Goal: Information Seeking & Learning: Learn about a topic

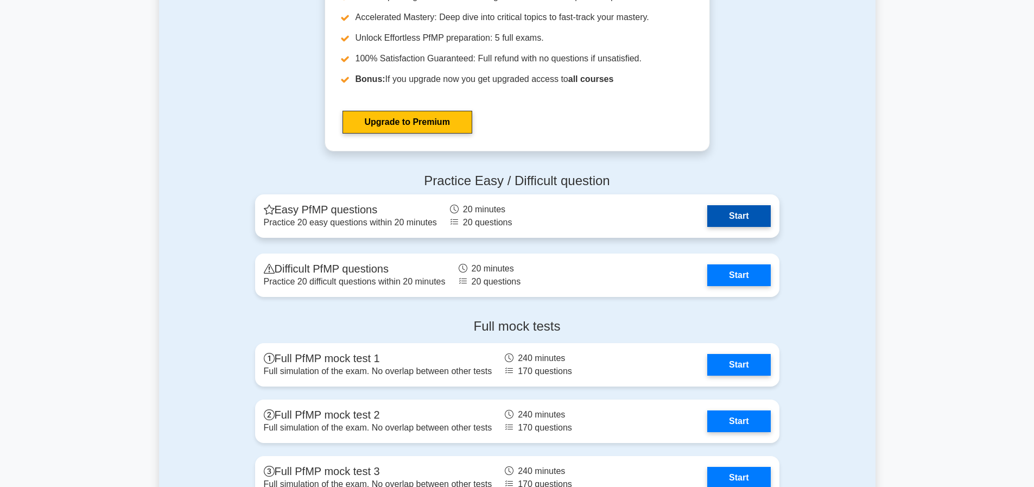
scroll to position [1040, 0]
click at [742, 227] on link "Start" at bounding box center [738, 217] width 63 height 22
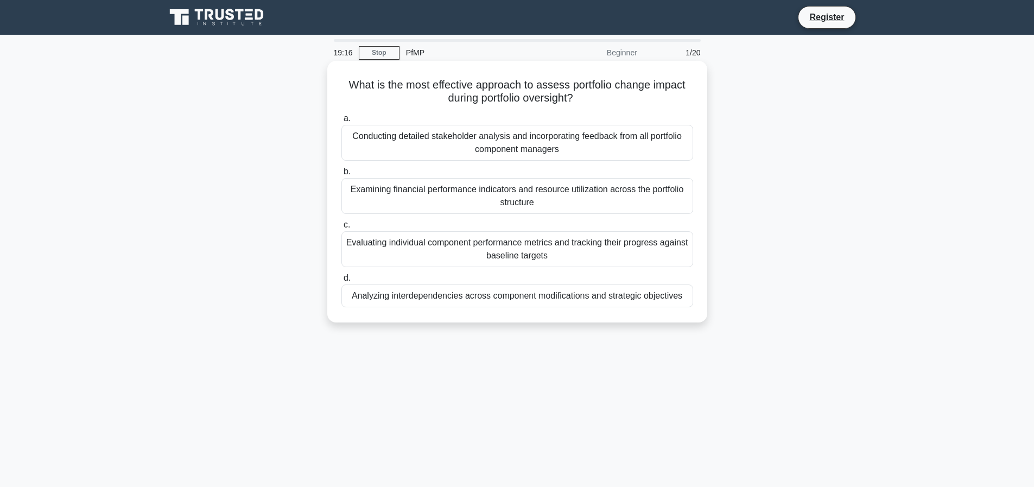
click at [519, 138] on div "Conducting detailed stakeholder analysis and incorporating feedback from all po…" at bounding box center [517, 143] width 352 height 36
click at [341, 122] on input "a. Conducting detailed stakeholder analysis and incorporating feedback from all…" at bounding box center [341, 118] width 0 height 7
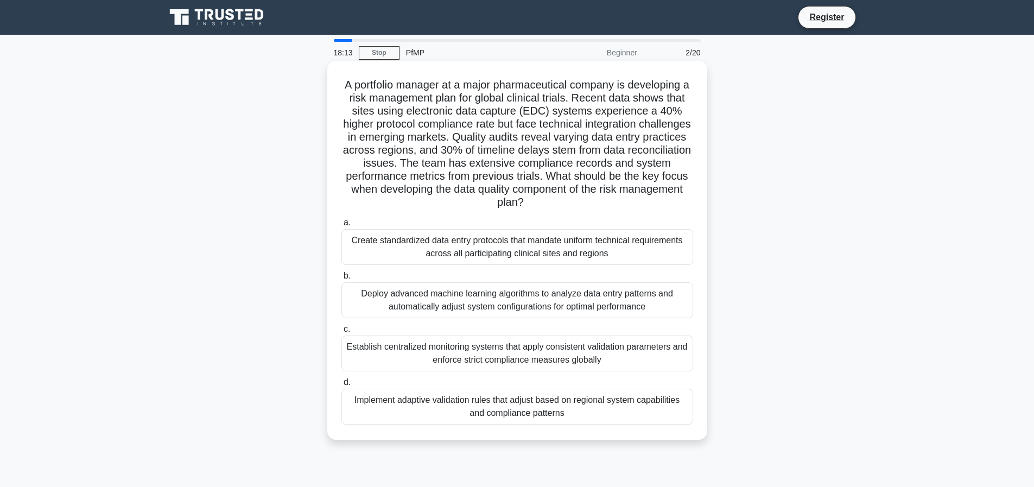
click at [549, 406] on div "Implement adaptive validation rules that adjust based on regional system capabi…" at bounding box center [517, 407] width 352 height 36
click at [341, 386] on input "d. Implement adaptive validation rules that adjust based on regional system cap…" at bounding box center [341, 382] width 0 height 7
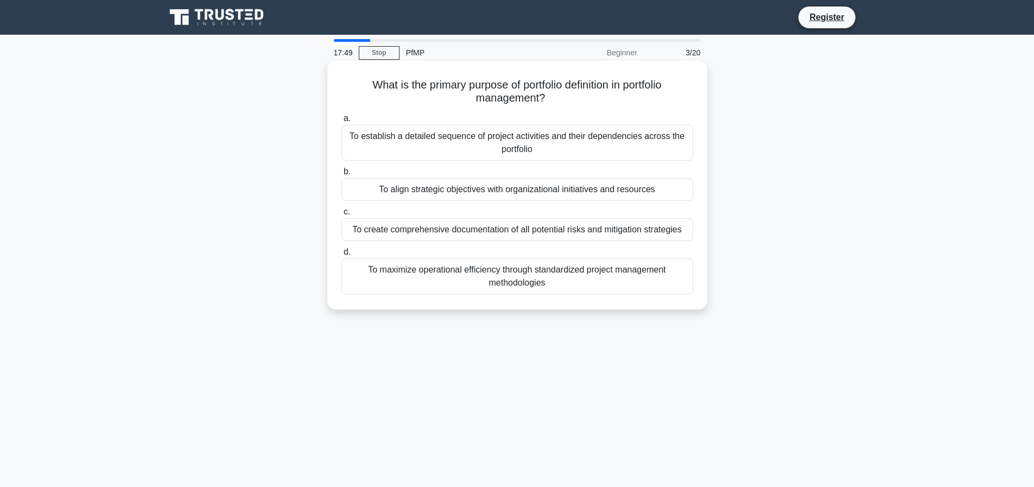
click at [589, 188] on div "To align strategic objectives with organizational initiatives and resources" at bounding box center [517, 189] width 352 height 23
click at [341, 175] on input "b. To align strategic objectives with organizational initiatives and resources" at bounding box center [341, 171] width 0 height 7
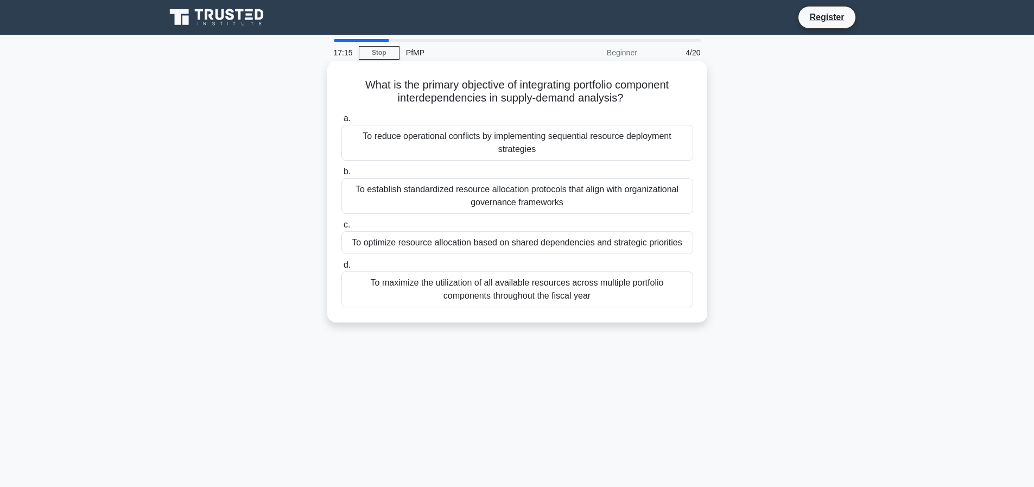
click at [600, 241] on div "To optimize resource allocation based on shared dependencies and strategic prio…" at bounding box center [517, 242] width 352 height 23
click at [341, 228] on input "c. To optimize resource allocation based on shared dependencies and strategic p…" at bounding box center [341, 224] width 0 height 7
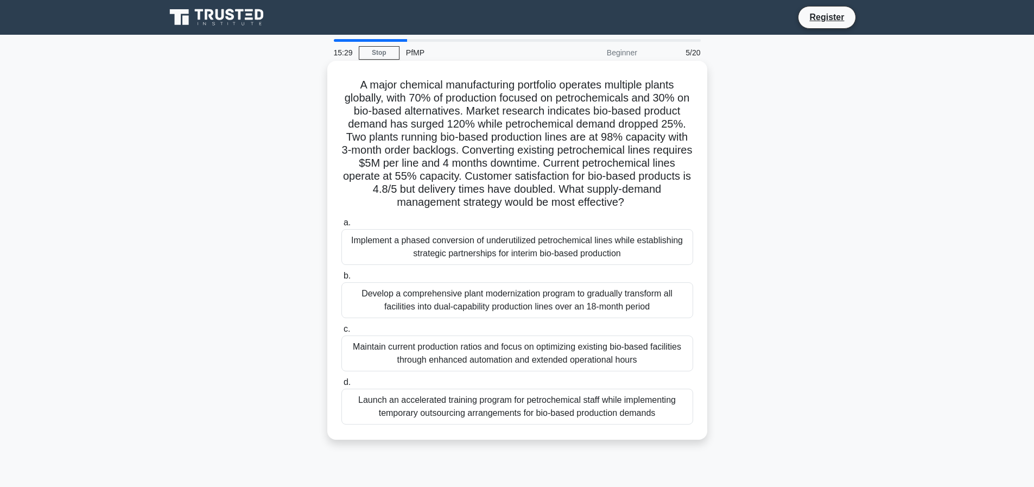
click at [580, 318] on div "Develop a comprehensive plant modernization program to gradually transform all …" at bounding box center [517, 300] width 352 height 36
click at [341, 279] on input "b. Develop a comprehensive plant modernization program to gradually transform a…" at bounding box center [341, 275] width 0 height 7
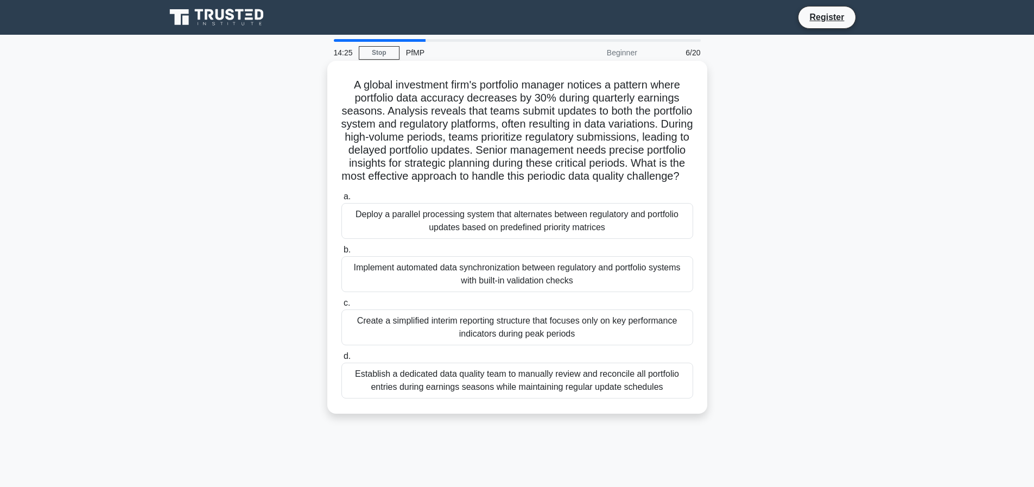
click at [614, 280] on div "Implement automated data synchronization between regulatory and portfolio syste…" at bounding box center [517, 274] width 352 height 36
click at [341, 253] on input "b. Implement automated data synchronization between regulatory and portfolio sy…" at bounding box center [341, 249] width 0 height 7
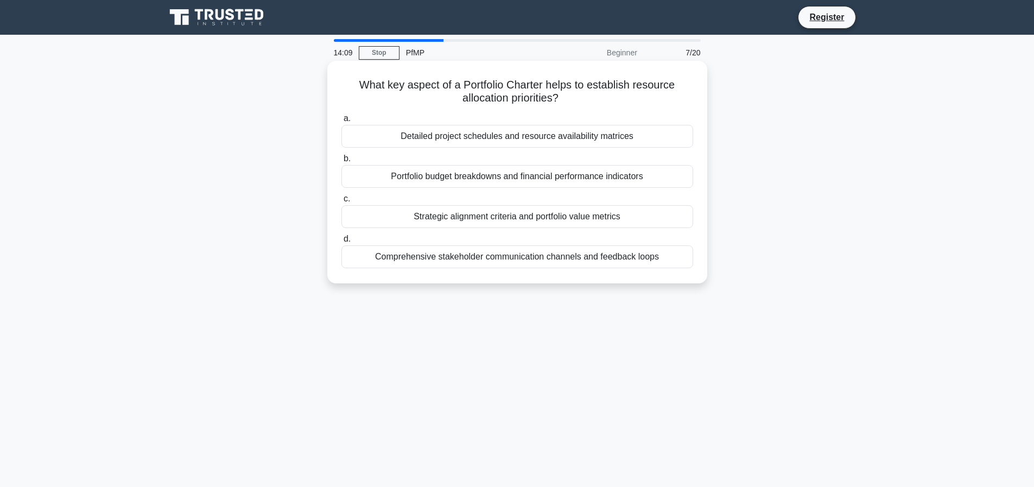
click at [605, 217] on div "Strategic alignment criteria and portfolio value metrics" at bounding box center [517, 216] width 352 height 23
click at [341, 202] on input "c. Strategic alignment criteria and portfolio value metrics" at bounding box center [341, 198] width 0 height 7
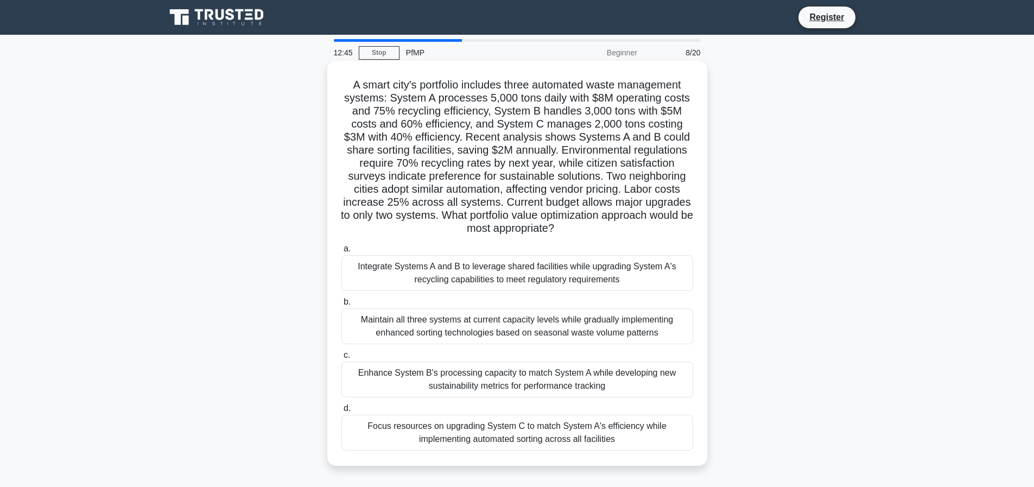
click at [494, 282] on div "Integrate Systems A and B to leverage shared facilities while upgrading System …" at bounding box center [517, 273] width 352 height 36
click at [341, 252] on input "a. Integrate Systems A and B to leverage shared facilities while upgrading Syst…" at bounding box center [341, 248] width 0 height 7
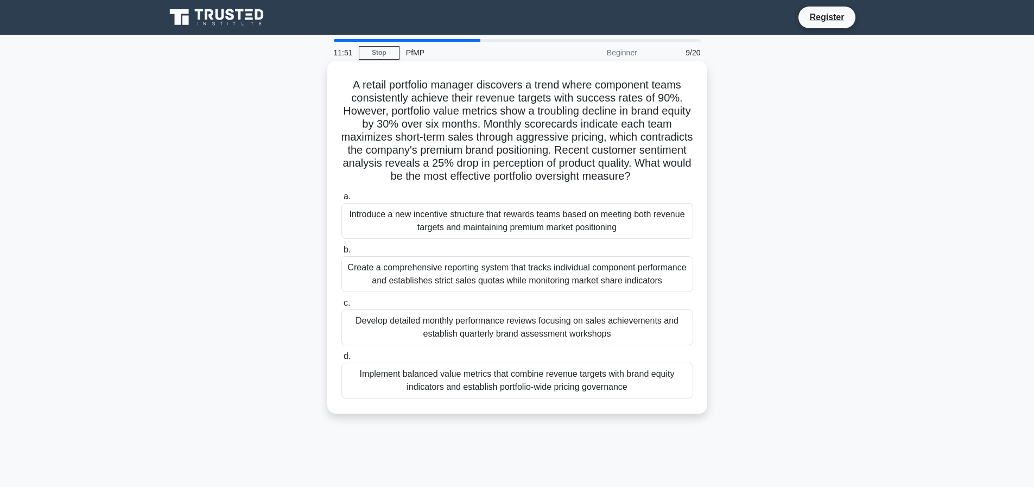
click at [540, 398] on div "Implement balanced value metrics that combine revenue targets with brand equity…" at bounding box center [517, 380] width 352 height 36
click at [341, 360] on input "d. Implement balanced value metrics that combine revenue targets with brand equ…" at bounding box center [341, 356] width 0 height 7
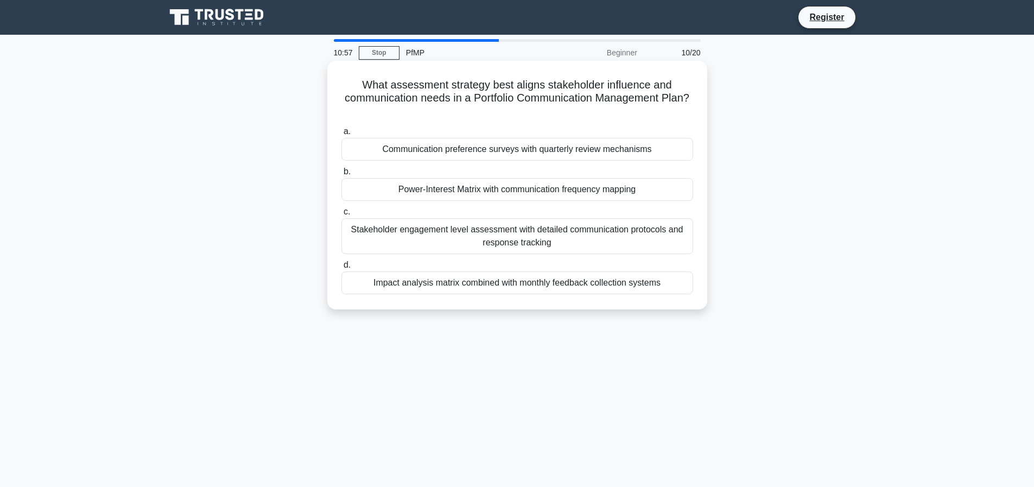
click at [521, 233] on div "Stakeholder engagement level assessment with detailed communication protocols a…" at bounding box center [517, 236] width 352 height 36
click at [341, 215] on input "c. Stakeholder engagement level assessment with detailed communication protocol…" at bounding box center [341, 211] width 0 height 7
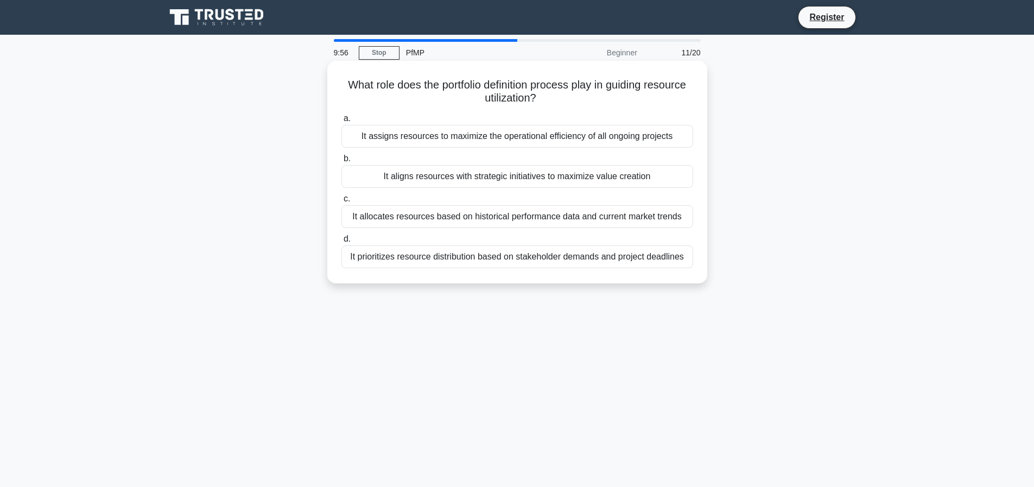
click at [513, 174] on div "It aligns resources with strategic initiatives to maximize value creation" at bounding box center [517, 176] width 352 height 23
click at [341, 162] on input "b. It aligns resources with strategic initiatives to maximize value creation" at bounding box center [341, 158] width 0 height 7
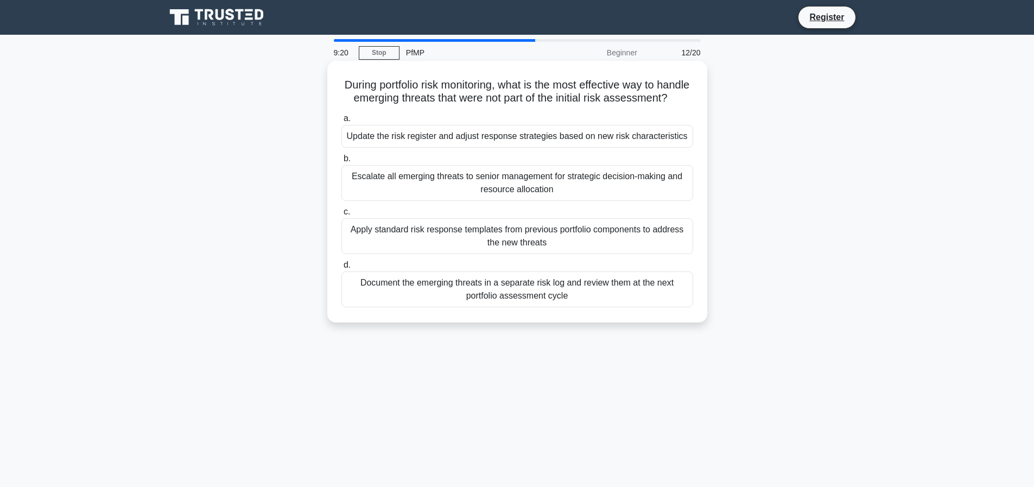
click at [495, 148] on div "Update the risk register and adjust response strategies based on new risk chara…" at bounding box center [517, 136] width 352 height 23
click at [341, 122] on input "a. Update the risk register and adjust response strategies based on new risk ch…" at bounding box center [341, 118] width 0 height 7
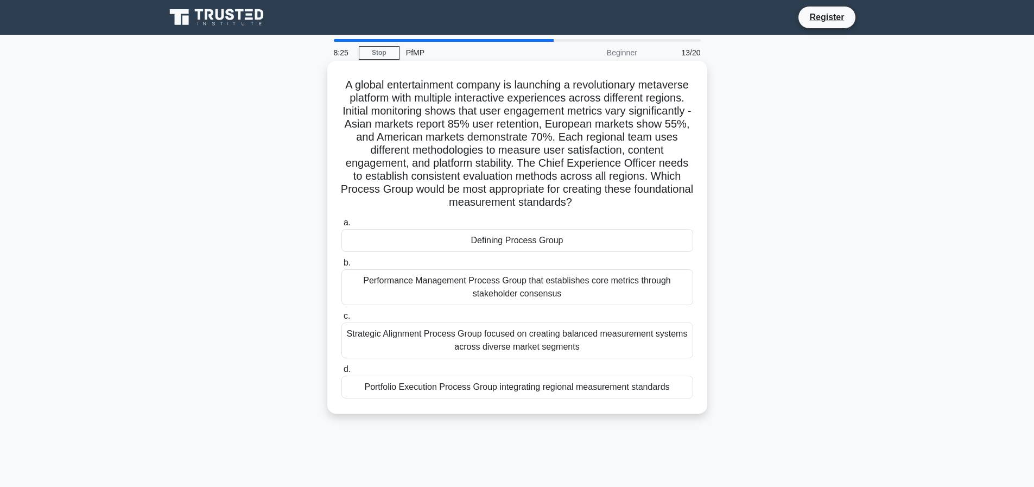
click at [529, 353] on div "Strategic Alignment Process Group focused on creating balanced measurement syst…" at bounding box center [517, 340] width 352 height 36
click at [391, 347] on div "Strategic Alignment Process Group focused on creating balanced measurement syst…" at bounding box center [517, 340] width 352 height 36
click at [341, 320] on input "c. Strategic Alignment Process Group focused on creating balanced measurement s…" at bounding box center [341, 316] width 0 height 7
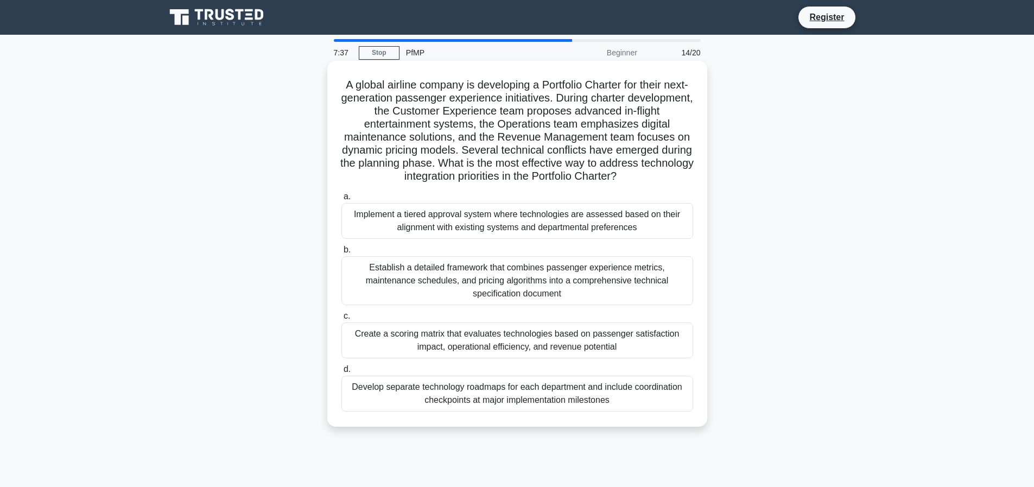
click at [543, 350] on div "Create a scoring matrix that evaluates technologies based on passenger satisfac…" at bounding box center [517, 340] width 352 height 36
click at [341, 320] on input "c. Create a scoring matrix that evaluates technologies based on passenger satis…" at bounding box center [341, 316] width 0 height 7
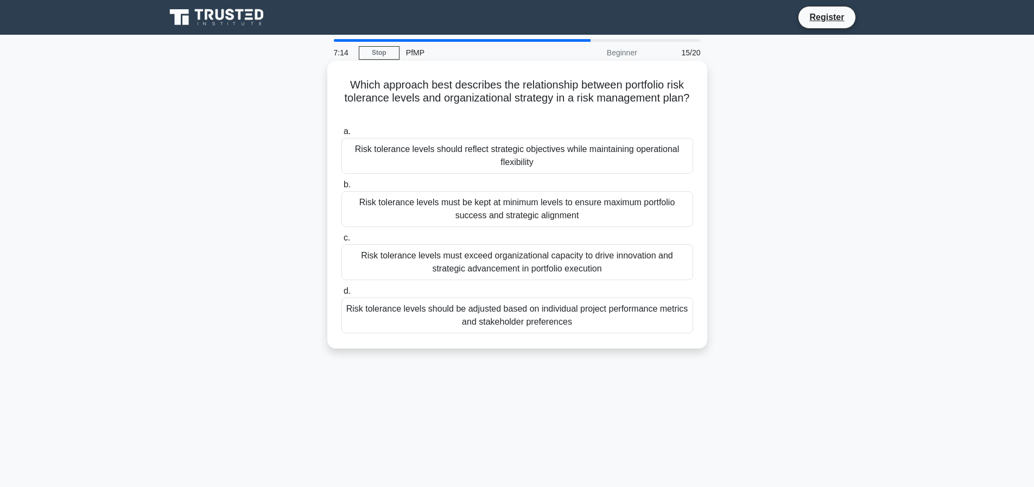
drag, startPoint x: 617, startPoint y: 208, endPoint x: 621, endPoint y: 238, distance: 30.6
click at [621, 242] on div "a. Risk tolerance levels should reflect strategic objectives while maintaining …" at bounding box center [517, 229] width 365 height 213
click at [580, 147] on div "Risk tolerance levels should reflect strategic objectives while maintaining ope…" at bounding box center [517, 156] width 352 height 36
click at [341, 135] on input "a. Risk tolerance levels should reflect strategic objectives while maintaining …" at bounding box center [341, 131] width 0 height 7
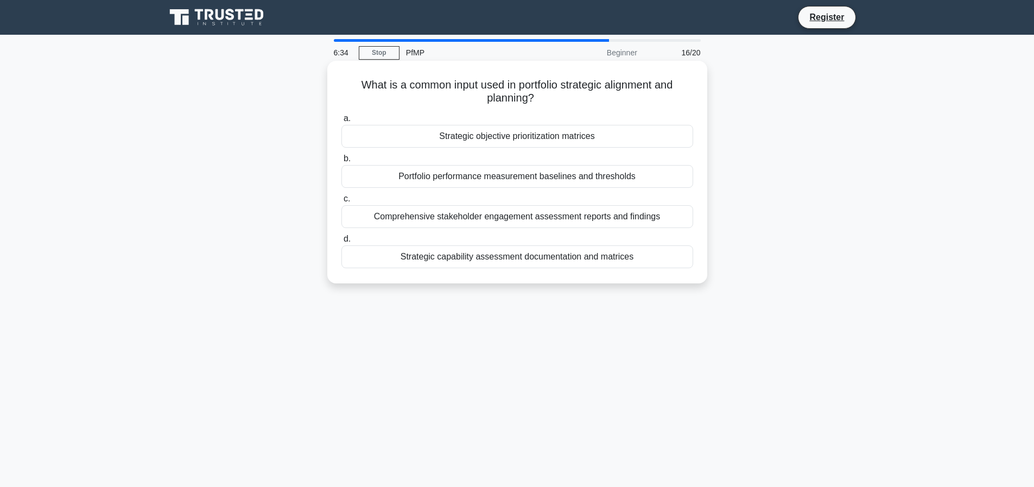
click at [501, 257] on div "Strategic capability assessment documentation and matrices" at bounding box center [517, 256] width 352 height 23
click at [341, 243] on input "d. Strategic capability assessment documentation and matrices" at bounding box center [341, 239] width 0 height 7
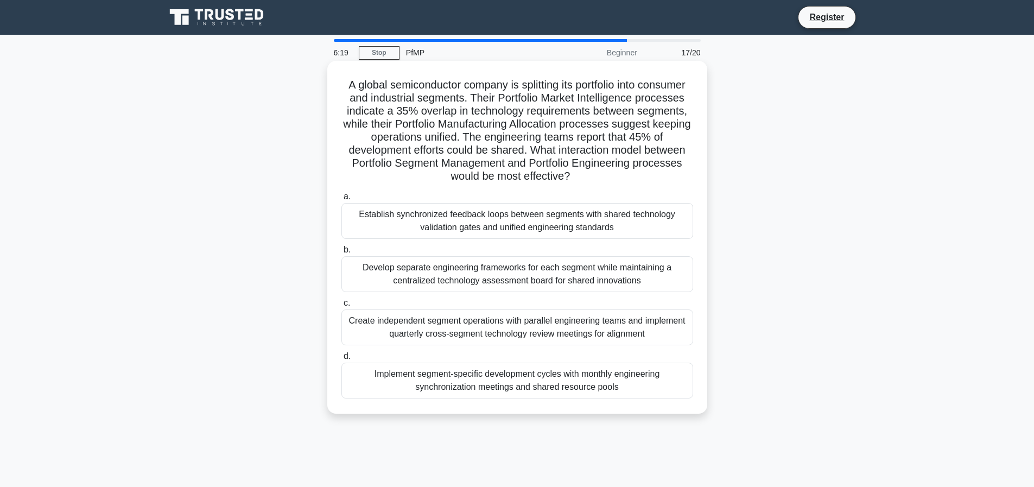
click at [507, 137] on h5 "A global semiconductor company is splitting its portfolio into consumer and ind…" at bounding box center [517, 130] width 354 height 105
click at [501, 224] on div "Establish synchronized feedback loops between segments with shared technology v…" at bounding box center [517, 221] width 352 height 36
click at [341, 200] on input "a. Establish synchronized feedback loops between segments with shared technolog…" at bounding box center [341, 196] width 0 height 7
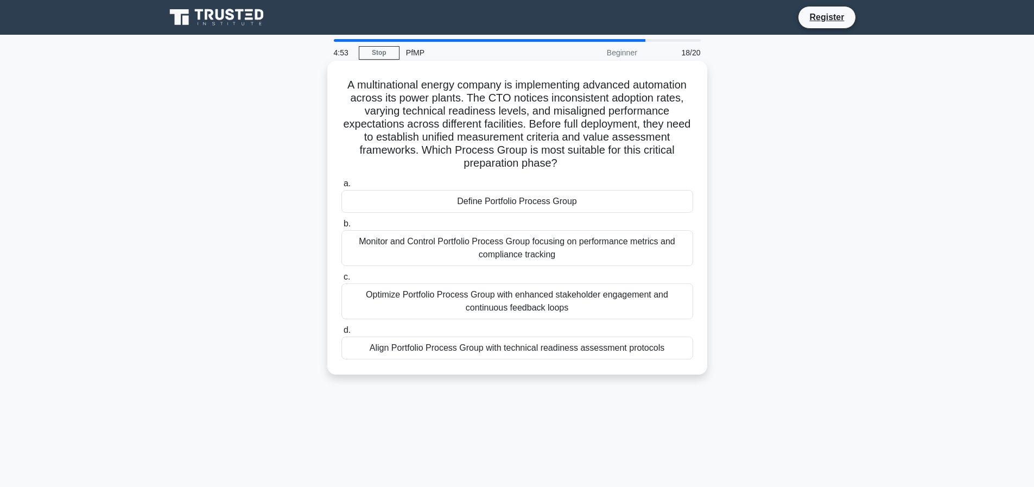
click at [535, 346] on div "Align Portfolio Process Group with technical readiness assessment protocols" at bounding box center [517, 347] width 352 height 23
click at [440, 345] on div "Align Portfolio Process Group with technical readiness assessment protocols" at bounding box center [517, 347] width 352 height 23
click at [341, 334] on input "d. Align Portfolio Process Group with technical readiness assessment protocols" at bounding box center [341, 330] width 0 height 7
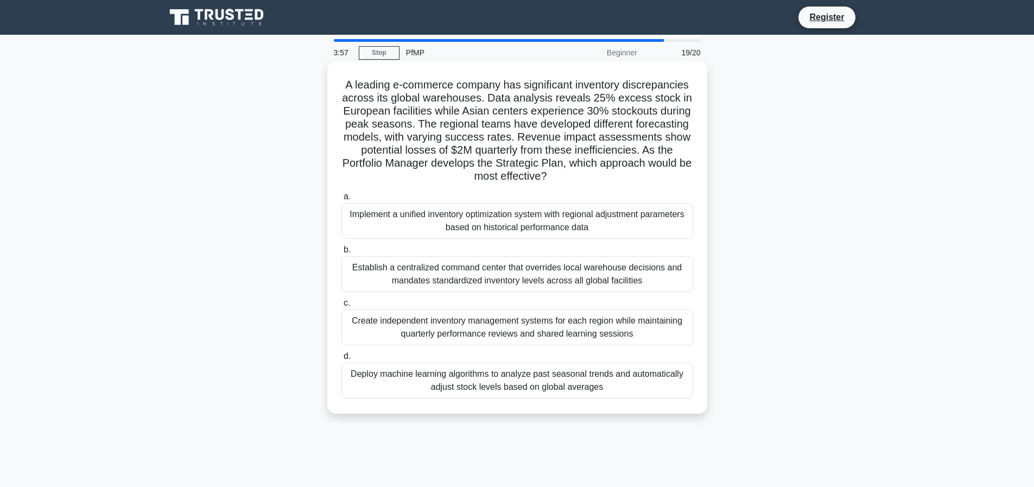
click at [499, 231] on div "Implement a unified inventory optimization system with regional adjustment para…" at bounding box center [517, 221] width 352 height 36
click at [341, 200] on input "a. Implement a unified inventory optimization system with regional adjustment p…" at bounding box center [341, 196] width 0 height 7
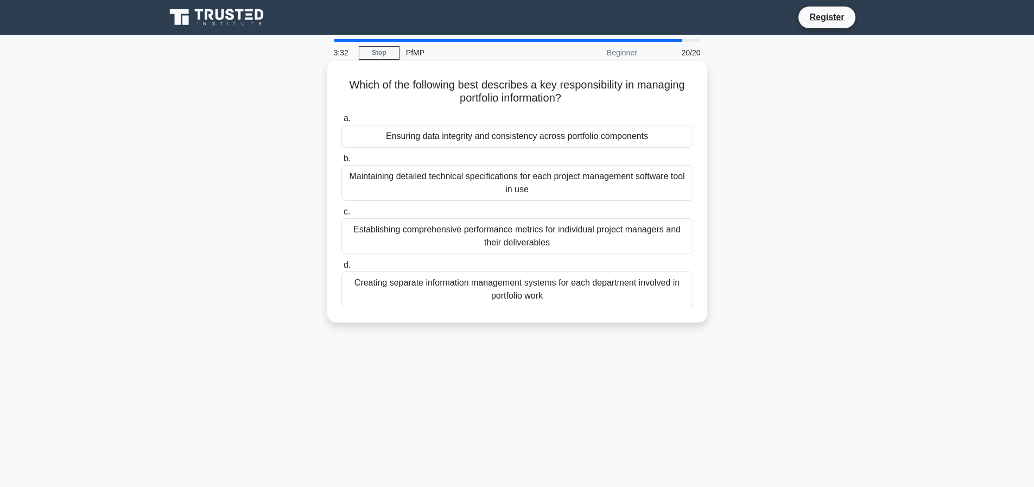
click at [531, 134] on div "Ensuring data integrity and consistency across portfolio components" at bounding box center [517, 136] width 352 height 23
click at [341, 122] on input "a. Ensuring data integrity and consistency across portfolio components" at bounding box center [341, 118] width 0 height 7
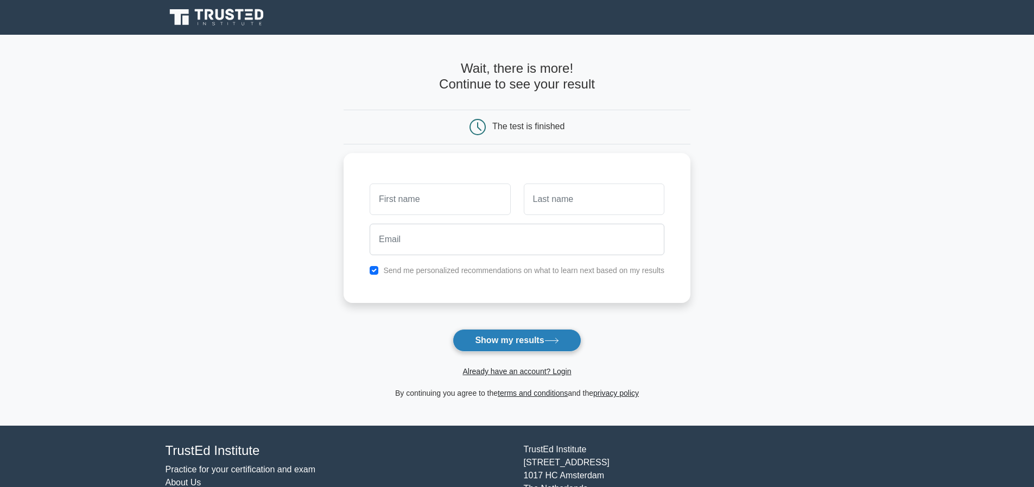
click at [506, 337] on button "Show my results" at bounding box center [517, 340] width 128 height 23
drag, startPoint x: 506, startPoint y: 337, endPoint x: 250, endPoint y: 310, distance: 257.0
click at [250, 310] on main "Wait, there is more! Continue to see your result The test is finished and the" at bounding box center [517, 230] width 1034 height 391
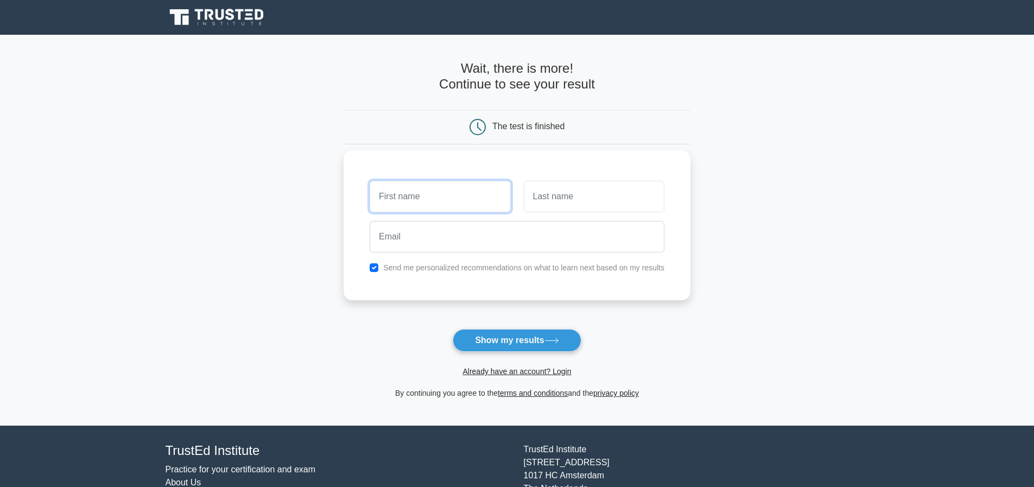
click at [416, 195] on input "text" at bounding box center [440, 196] width 141 height 31
type input "[PERSON_NAME]"
